Goal: Find specific page/section: Find specific page/section

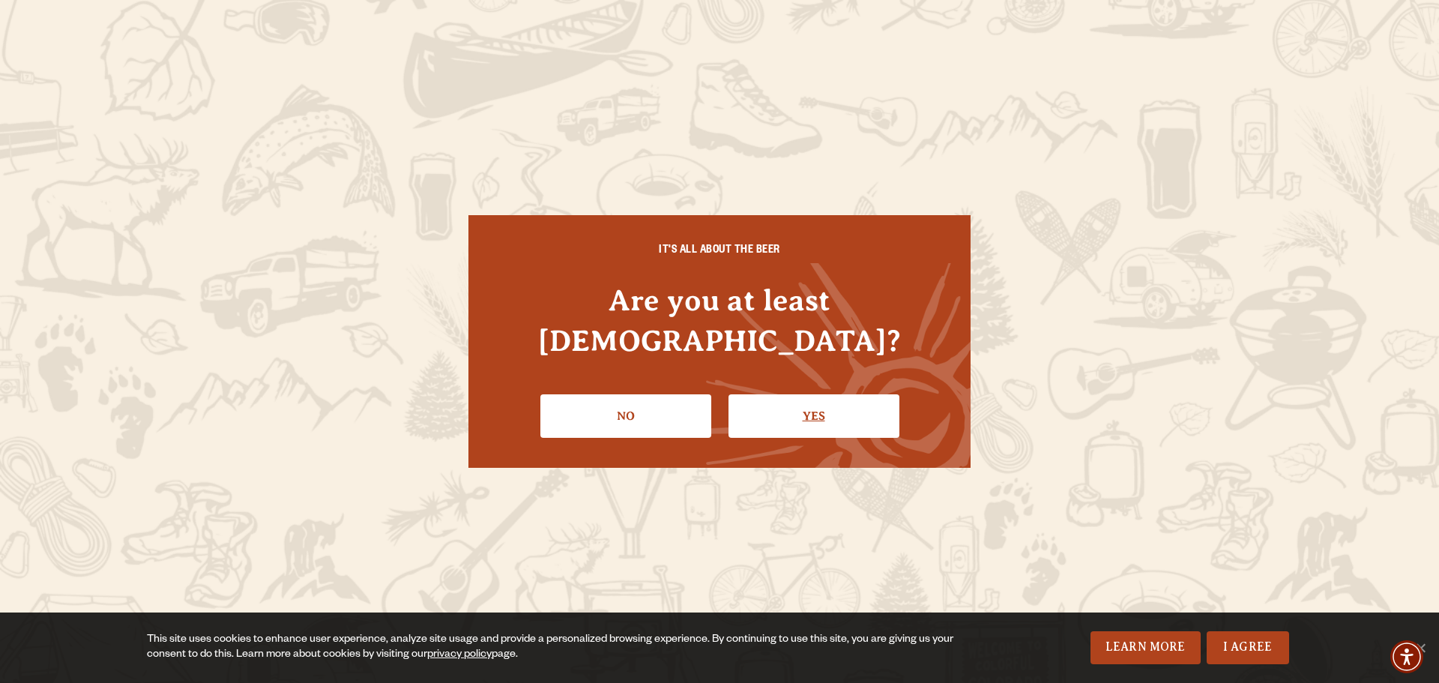
click at [817, 396] on link "Yes" at bounding box center [813, 415] width 171 height 43
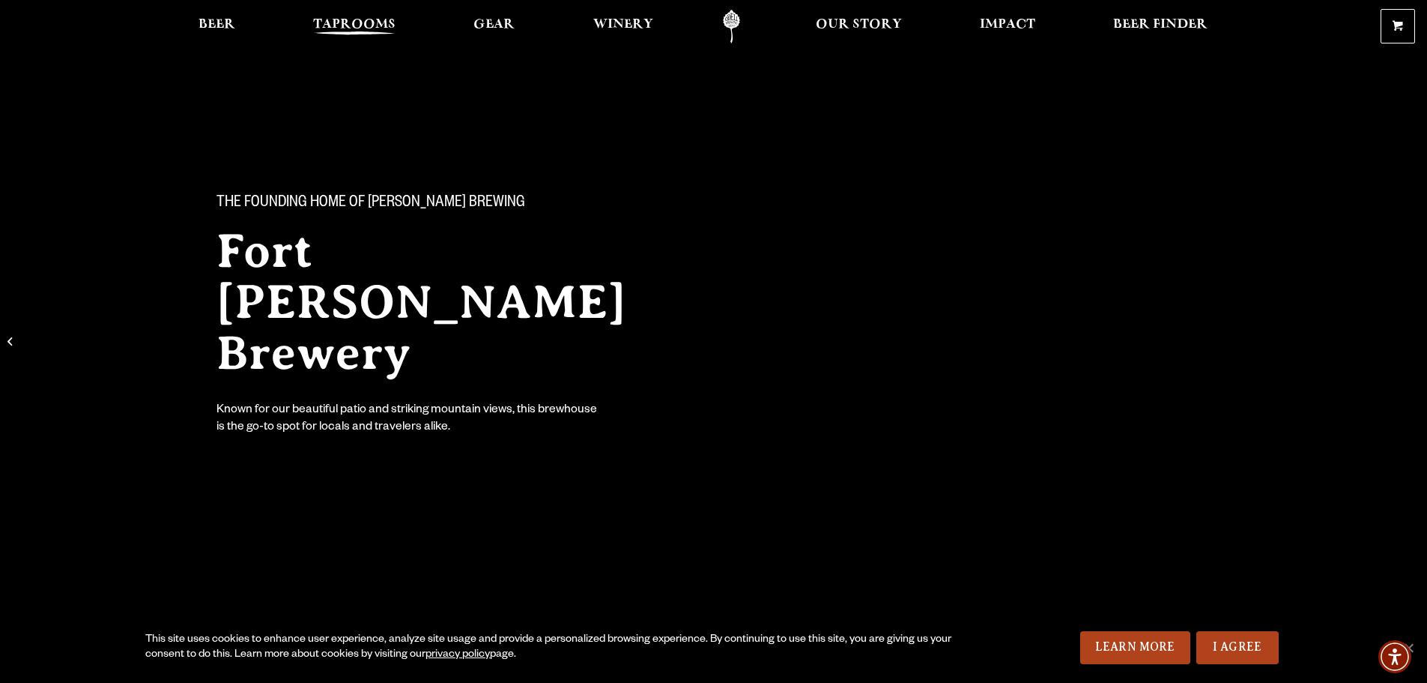
click at [337, 28] on span "Taprooms" at bounding box center [354, 25] width 82 height 12
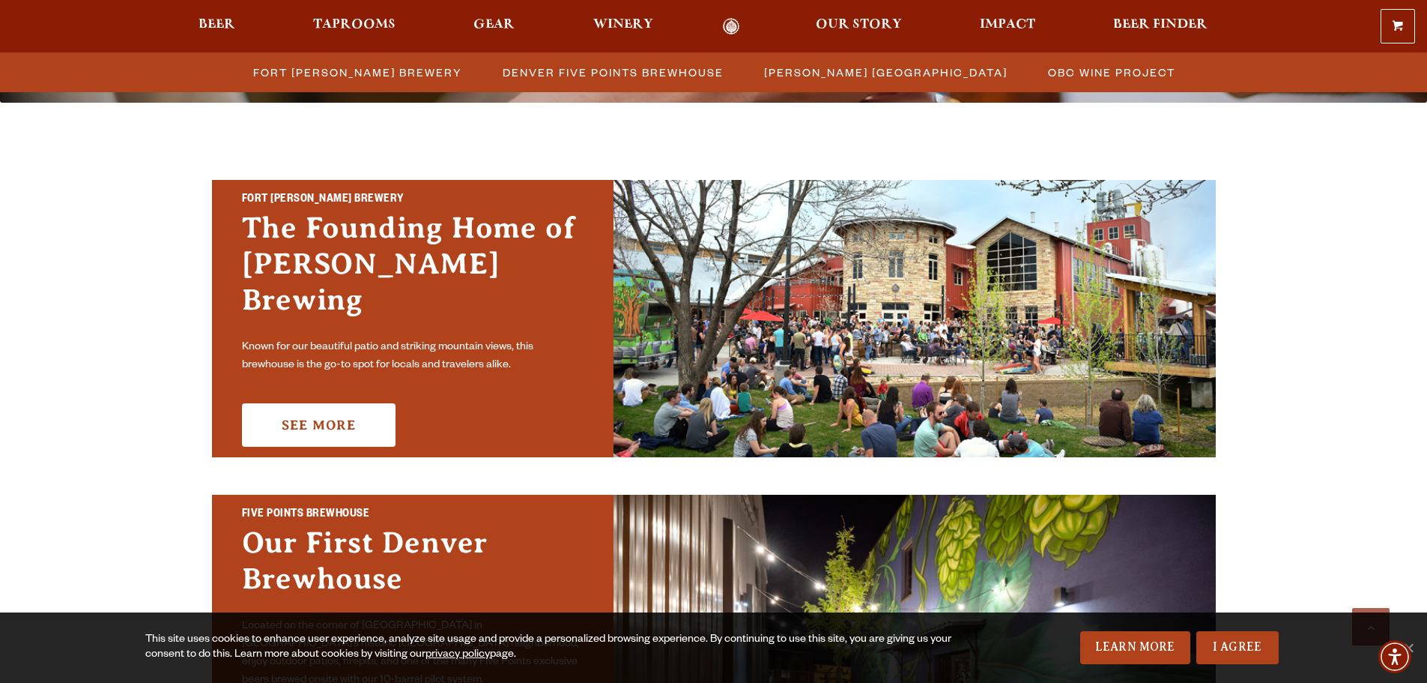
scroll to position [375, 0]
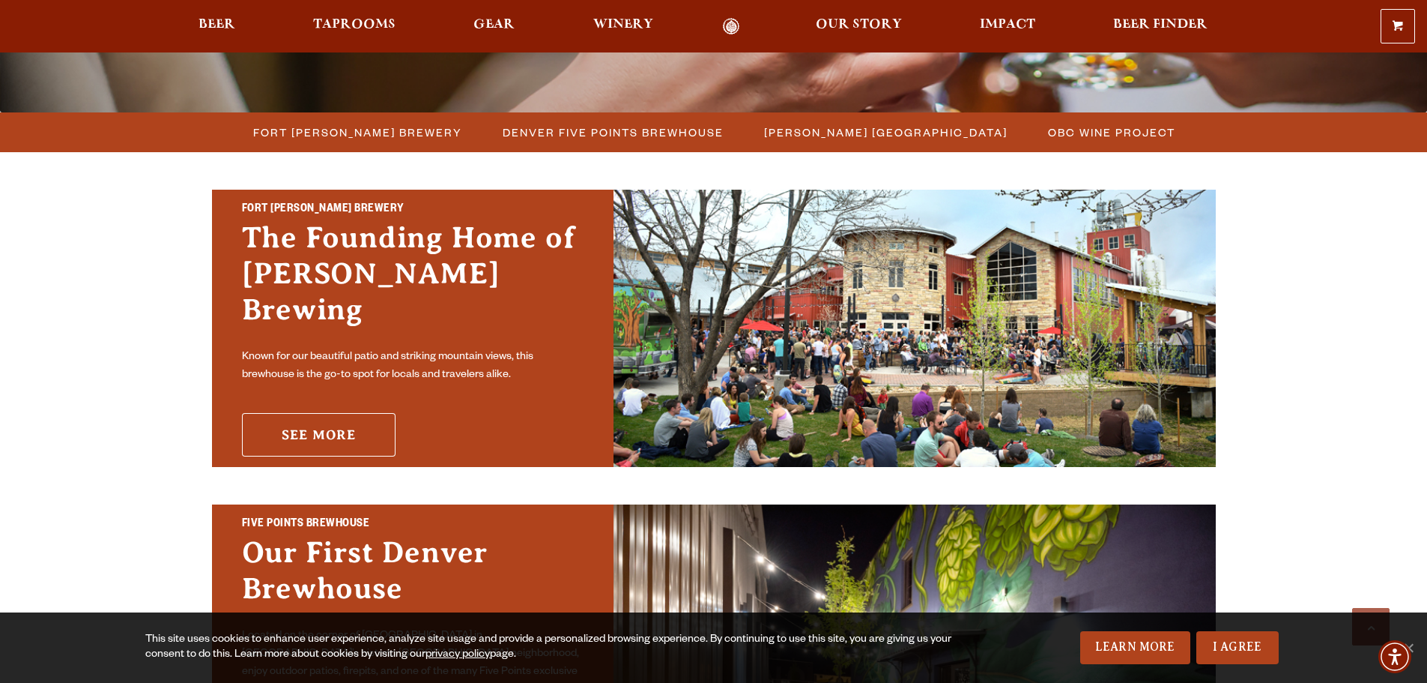
click at [306, 413] on link "See More" at bounding box center [319, 434] width 154 height 43
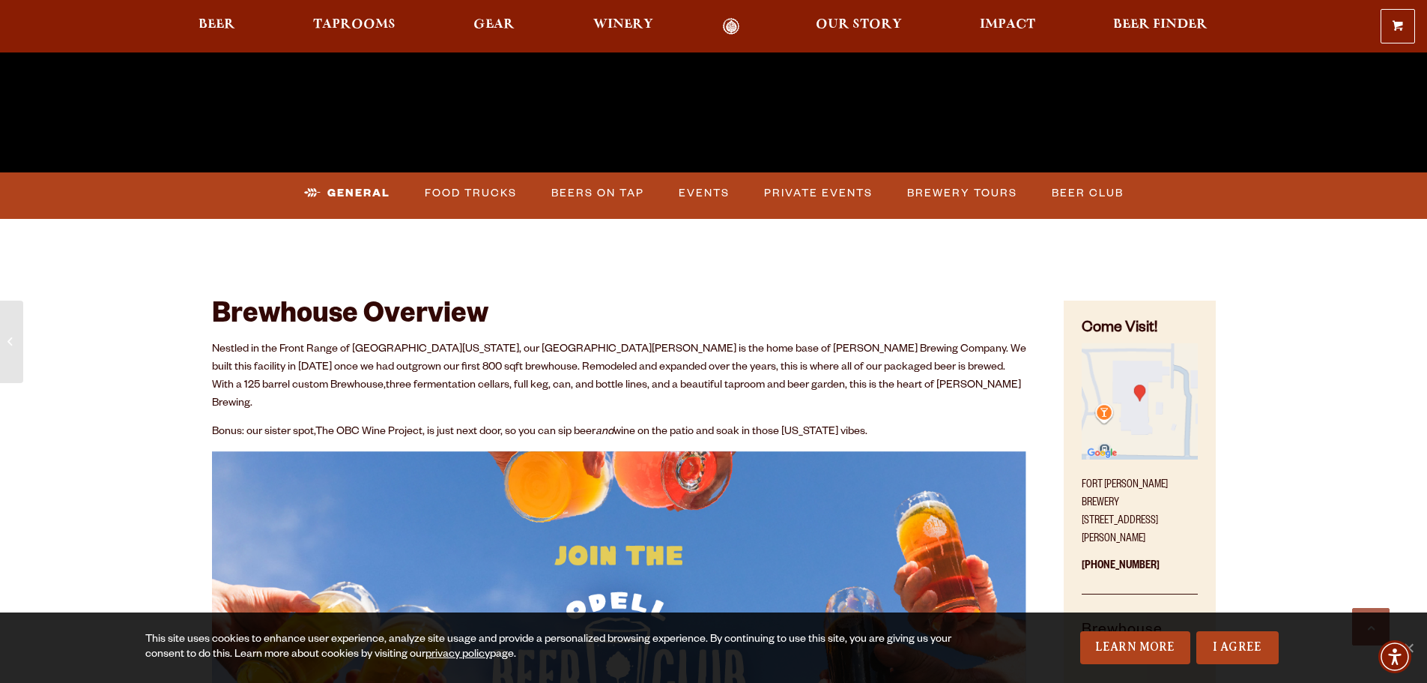
scroll to position [599, 0]
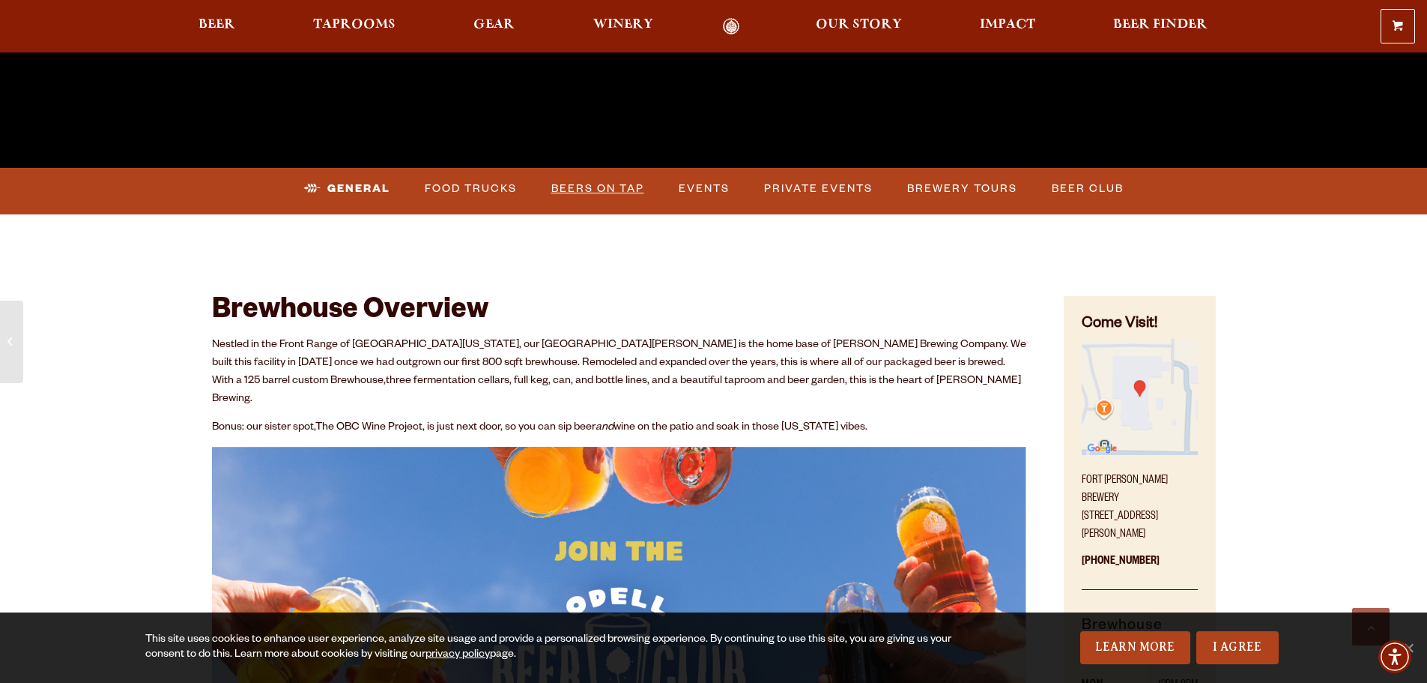
click at [612, 188] on link "Beers on Tap" at bounding box center [597, 189] width 105 height 34
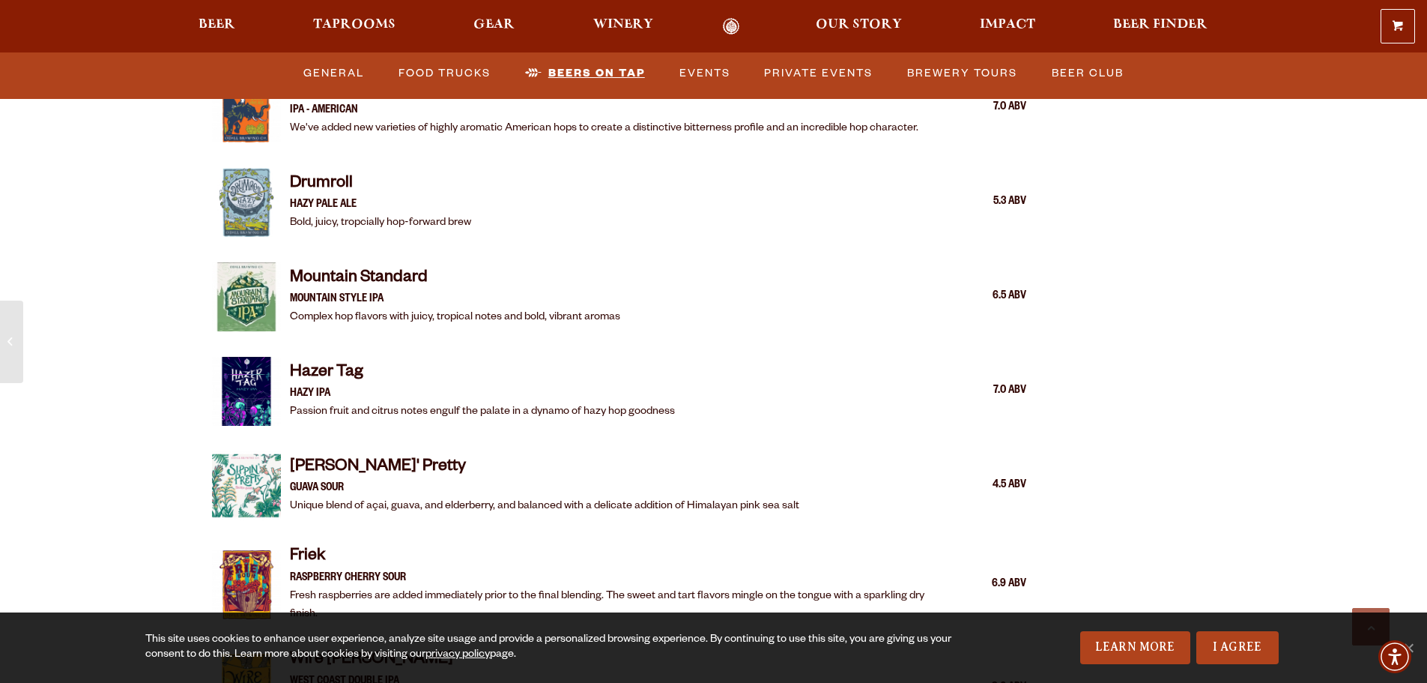
scroll to position [2160, 0]
